Goal: Information Seeking & Learning: Learn about a topic

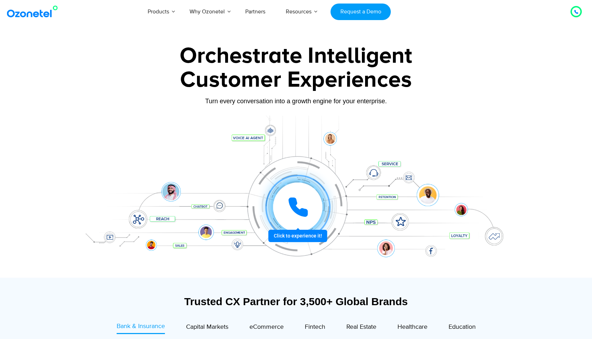
click at [312, 235] on div at bounding box center [297, 207] width 73 height 73
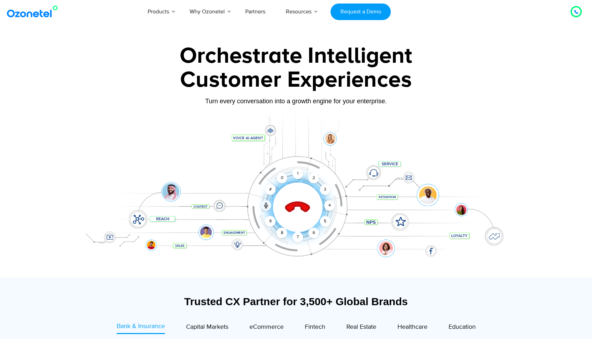
click at [296, 202] on icon at bounding box center [297, 207] width 25 height 25
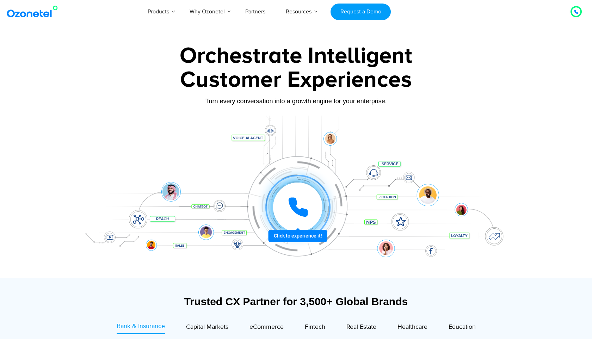
click at [296, 202] on icon at bounding box center [298, 207] width 18 height 18
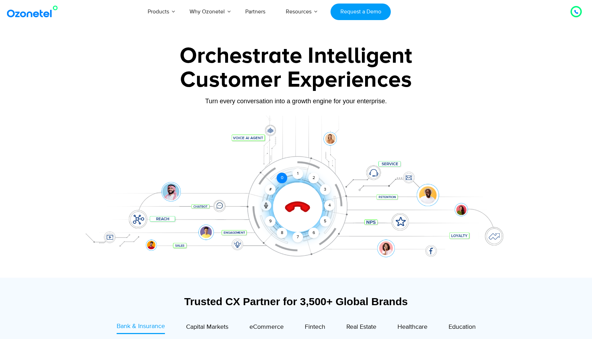
click at [284, 177] on div "0" at bounding box center [282, 178] width 11 height 11
click at [296, 177] on div "1" at bounding box center [297, 173] width 11 height 11
click at [302, 204] on icon at bounding box center [297, 207] width 25 height 25
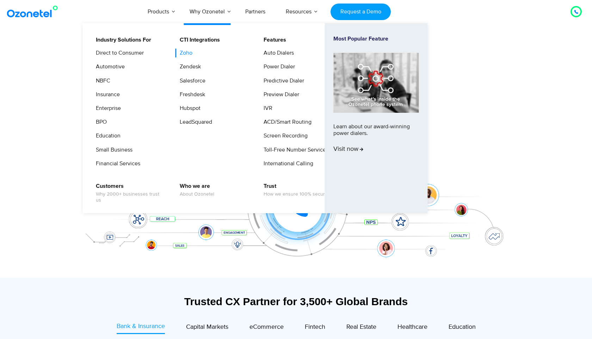
click at [189, 54] on link "Zoho" at bounding box center [184, 53] width 18 height 9
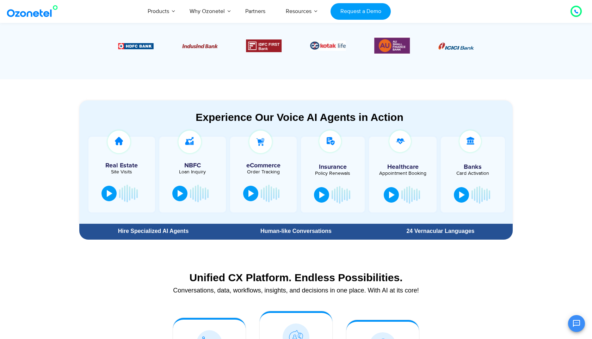
scroll to position [323, 0]
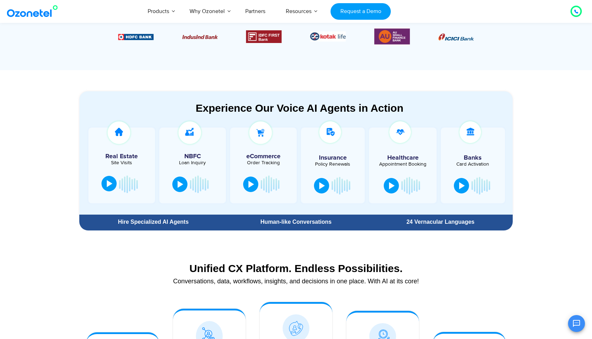
click at [107, 181] on div at bounding box center [110, 183] width 6 height 7
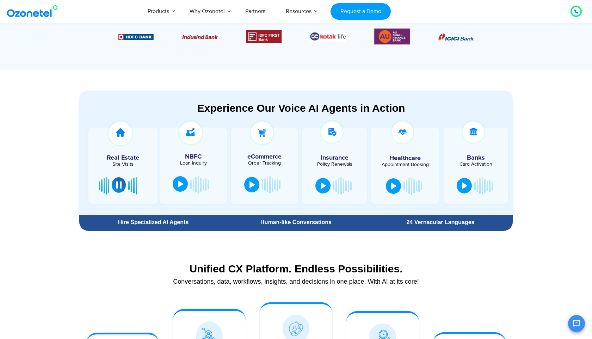
click at [179, 186] on div at bounding box center [181, 183] width 6 height 7
